Goal: Navigation & Orientation: Understand site structure

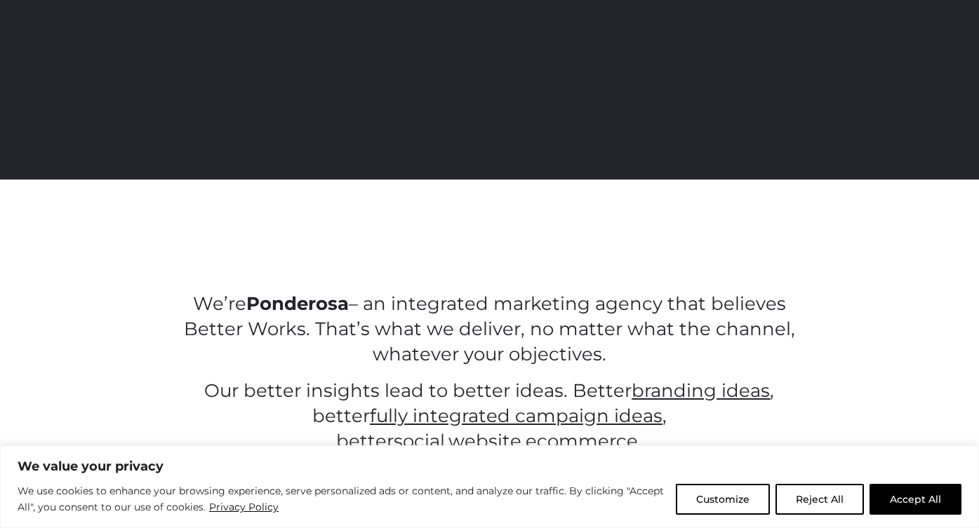
scroll to position [497, 0]
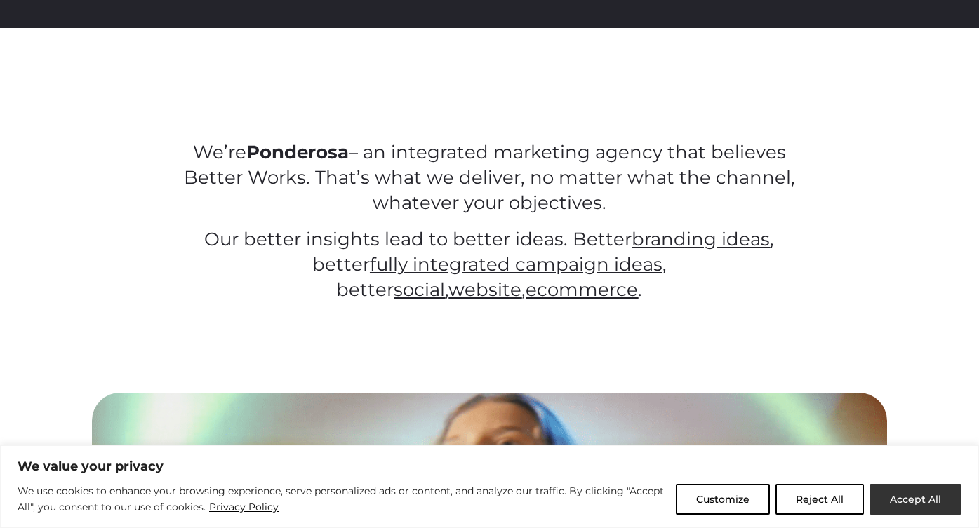
click at [925, 496] on button "Accept All" at bounding box center [916, 499] width 92 height 31
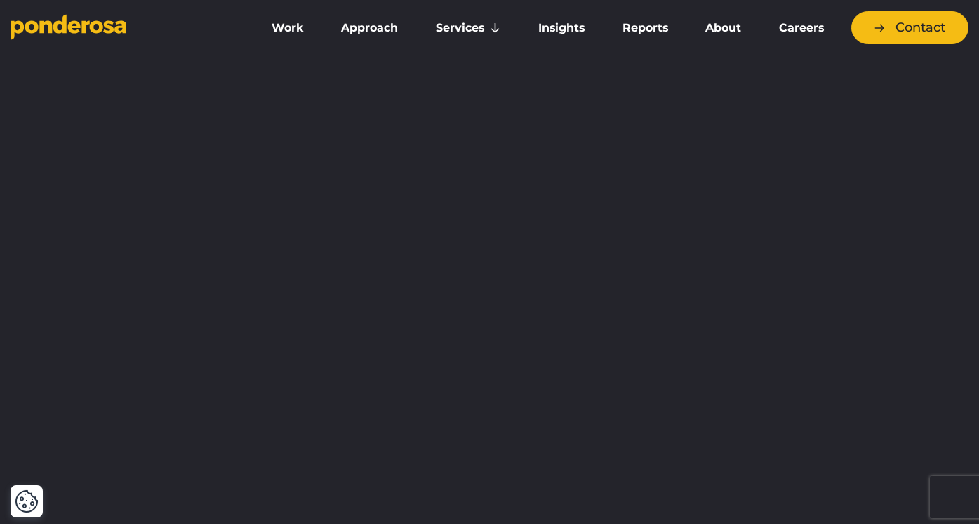
scroll to position [0, 0]
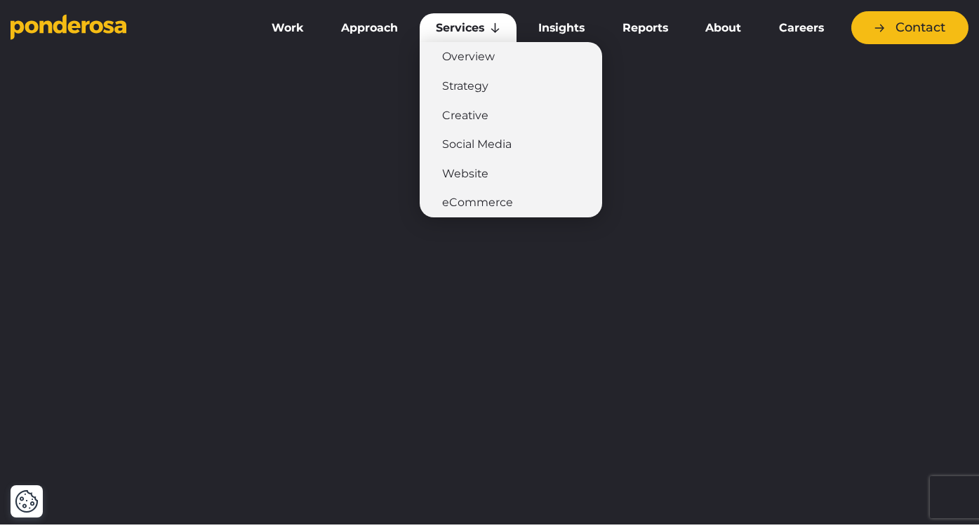
click at [472, 29] on link "Services" at bounding box center [468, 27] width 97 height 29
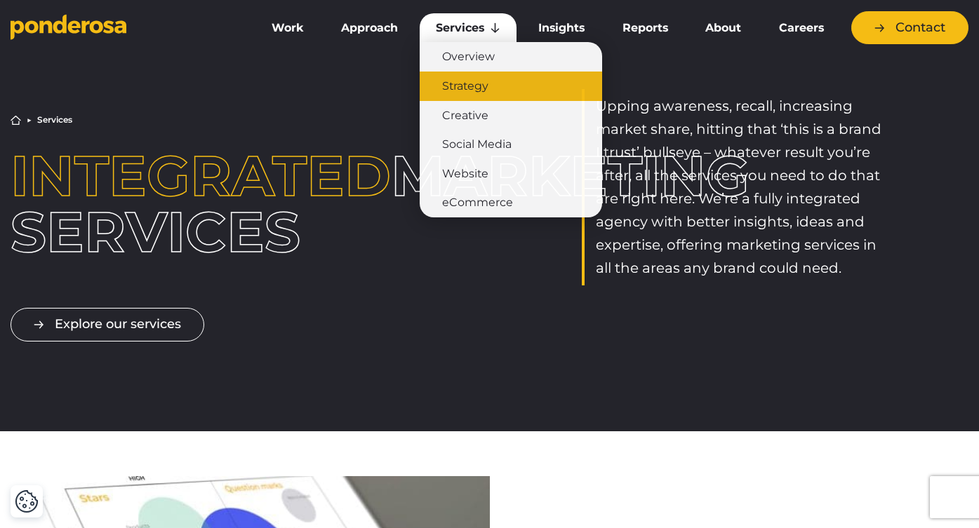
click at [460, 89] on link "Strategy" at bounding box center [511, 86] width 182 height 29
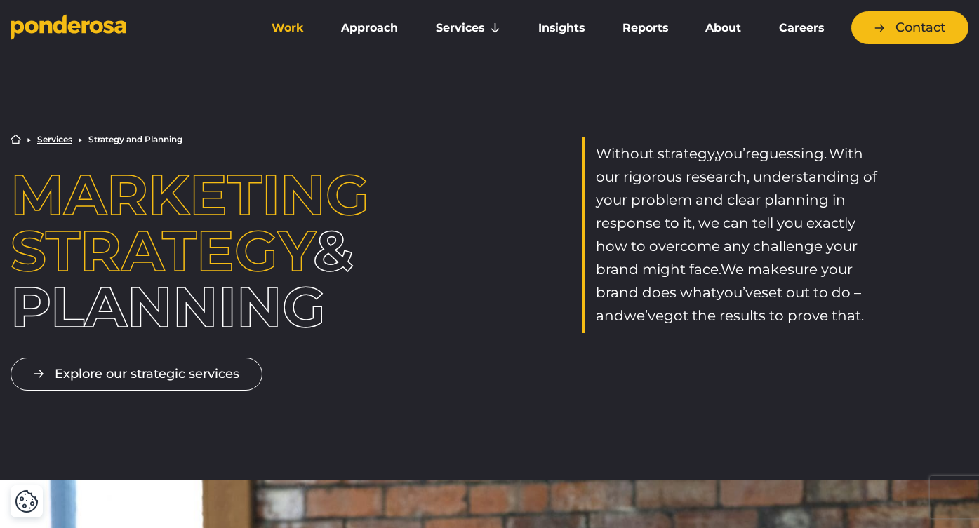
click at [293, 25] on link "Work" at bounding box center [287, 27] width 65 height 29
